Goal: Information Seeking & Learning: Find specific fact

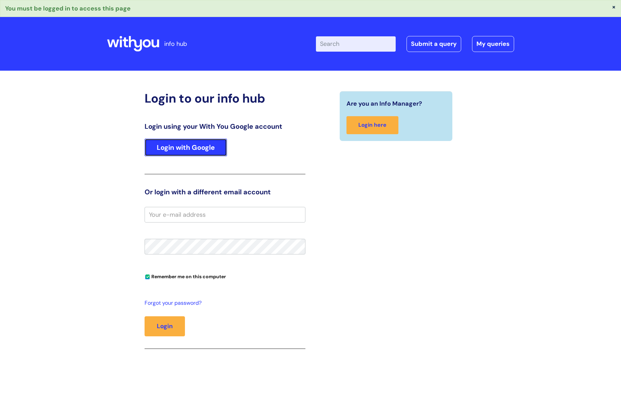
click at [212, 149] on link "Login with Google" at bounding box center [186, 148] width 83 height 18
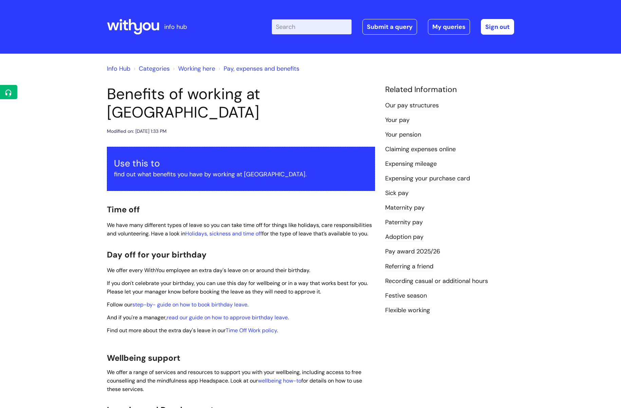
click at [336, 25] on input "Enter your search term here..." at bounding box center [312, 26] width 80 height 15
type input "eap"
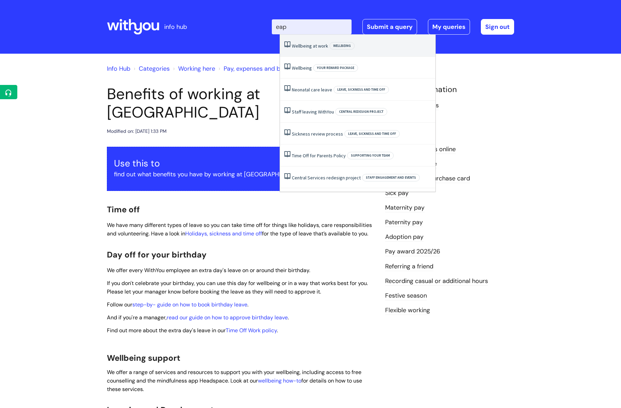
click at [320, 43] on link "Wellbeing at work" at bounding box center [310, 46] width 36 height 6
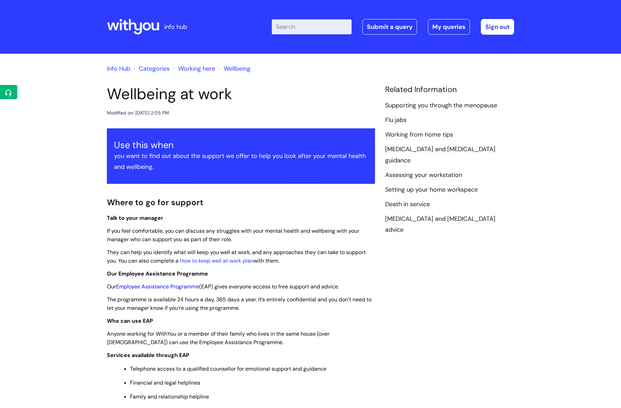
click at [176, 286] on link "Employee Assistance Programme" at bounding box center [157, 286] width 83 height 7
